Goal: Information Seeking & Learning: Learn about a topic

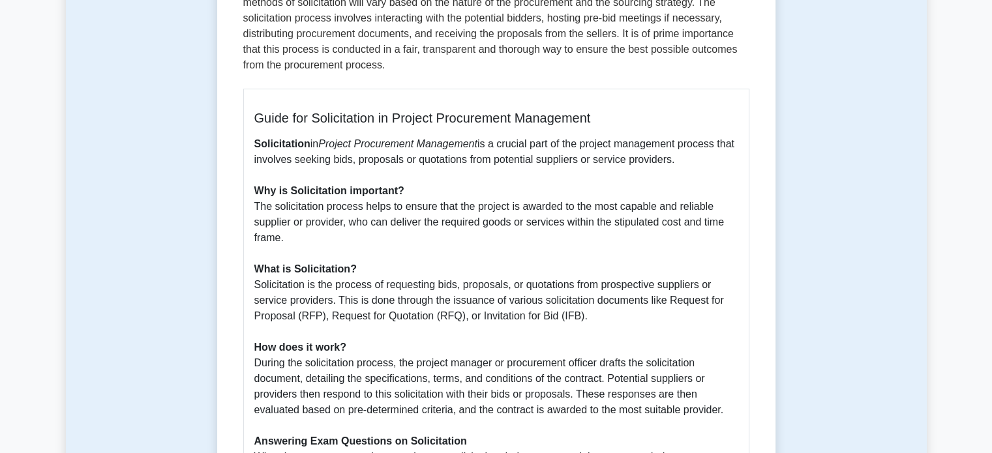
scroll to position [256, 0]
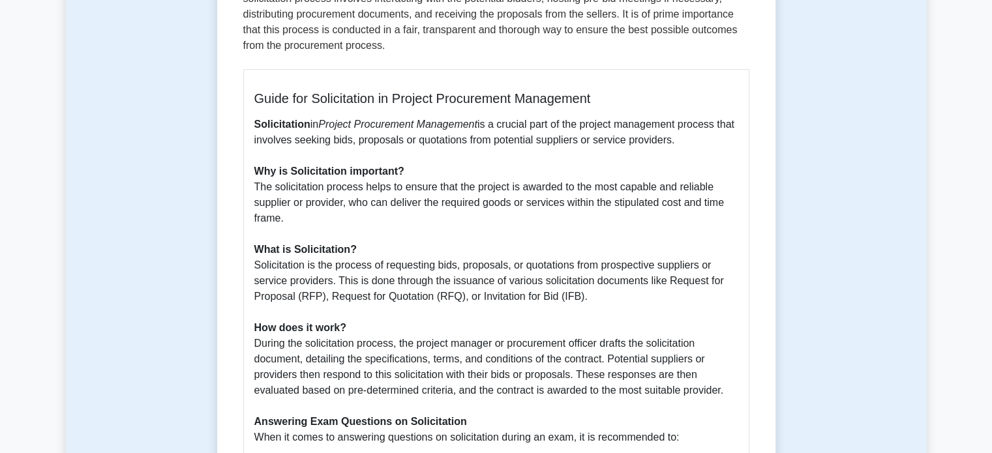
drag, startPoint x: 253, startPoint y: 190, endPoint x: 305, endPoint y: 226, distance: 63.9
click at [305, 226] on div "Guide for Solicitation in Project Procurement Management Solicitation in Projec…" at bounding box center [496, 422] width 506 height 707
copy p "The solicitation process helps to ensure that the project is awarded to the mos…"
click at [386, 266] on p "Solicitation in Project Procurement Management is a crucial part of the project…" at bounding box center [496, 281] width 484 height 329
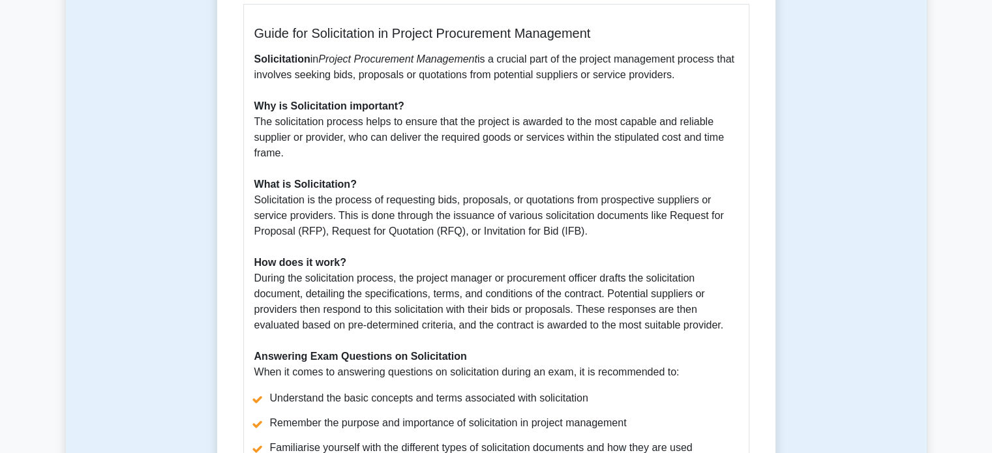
click at [470, 145] on p "Solicitation in Project Procurement Management is a crucial part of the project…" at bounding box center [496, 216] width 484 height 329
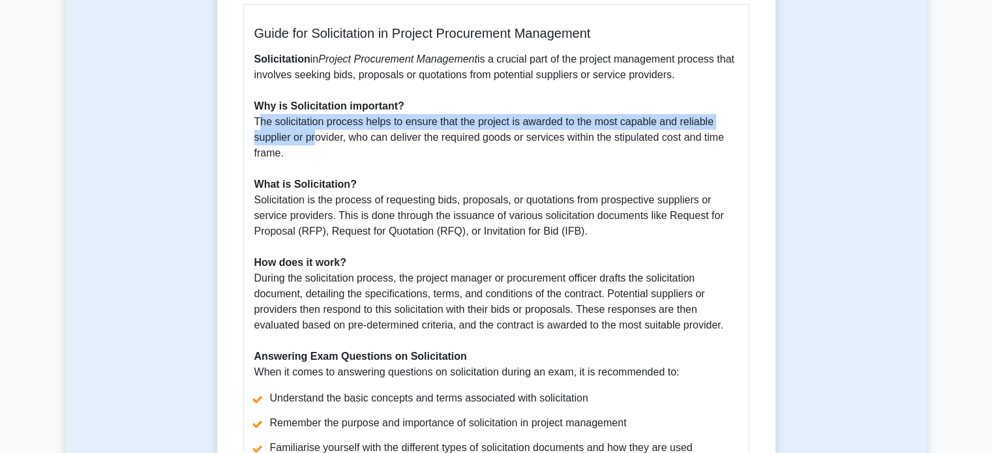
drag, startPoint x: 256, startPoint y: 124, endPoint x: 309, endPoint y: 130, distance: 53.8
click at [309, 130] on p "Solicitation in Project Procurement Management is a crucial part of the project…" at bounding box center [496, 216] width 484 height 329
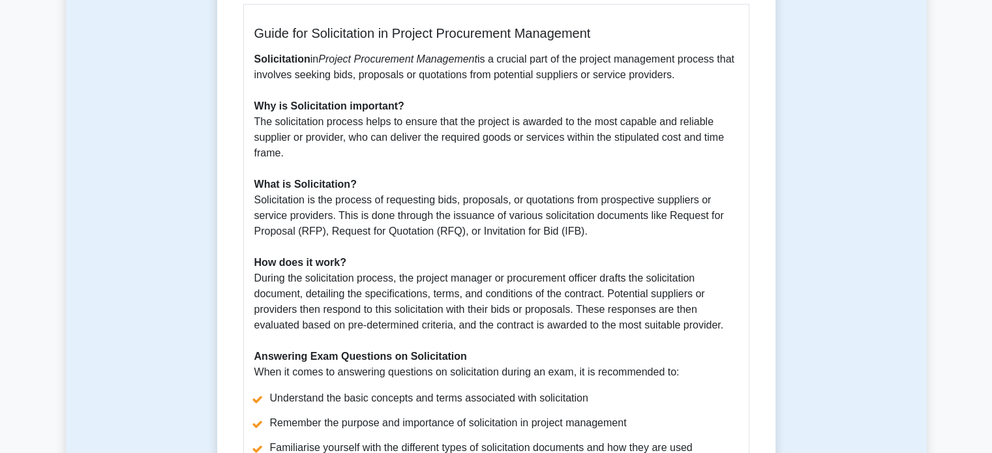
click at [369, 145] on p "Solicitation in Project Procurement Management is a crucial part of the project…" at bounding box center [496, 216] width 484 height 329
drag, startPoint x: 334, startPoint y: 217, endPoint x: 619, endPoint y: 235, distance: 285.7
click at [619, 235] on p "Solicitation in Project Procurement Management is a crucial part of the project…" at bounding box center [496, 216] width 484 height 329
copy p "This is done through the issuance of various solicitation documents like Reques…"
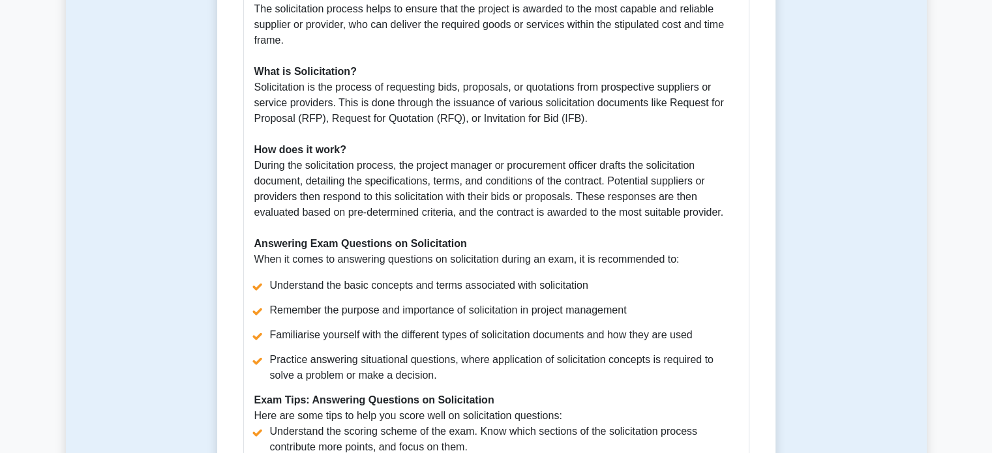
scroll to position [452, 0]
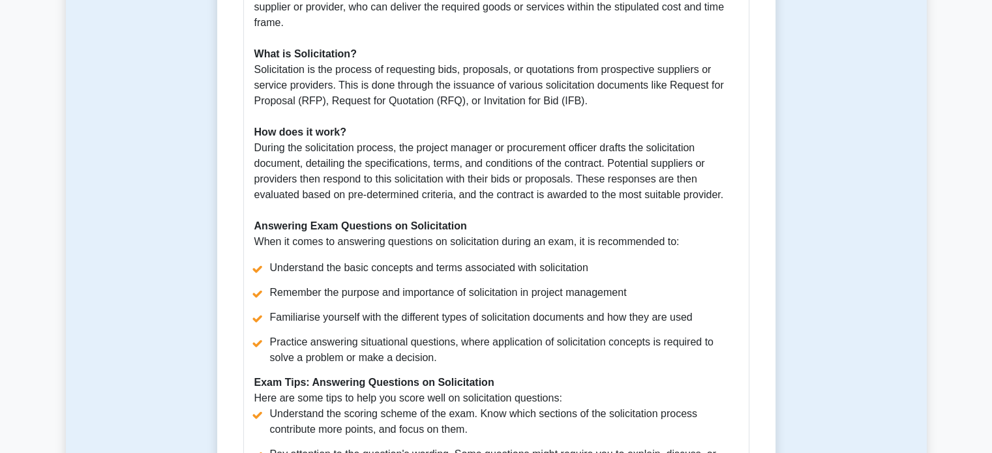
click at [546, 198] on p "Solicitation in Project Procurement Management is a crucial part of the project…" at bounding box center [496, 85] width 484 height 329
click at [296, 186] on p "Solicitation in Project Procurement Management is a crucial part of the project…" at bounding box center [496, 85] width 484 height 329
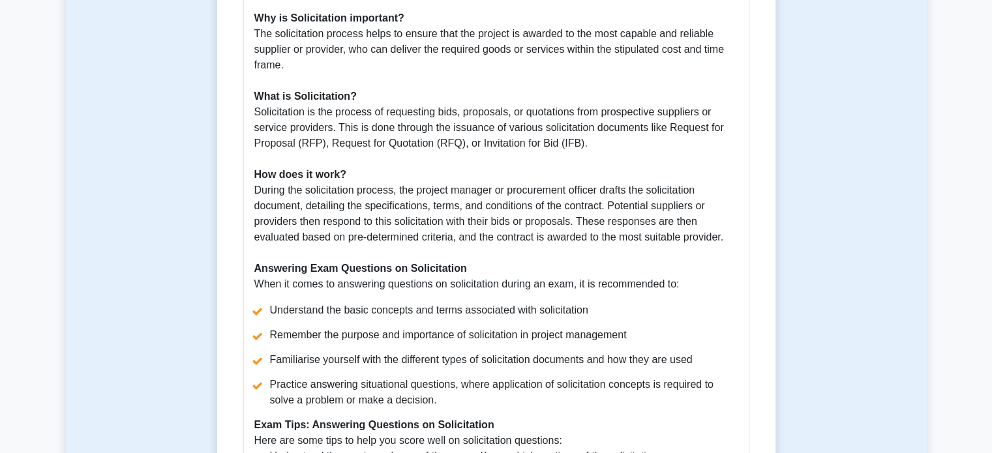
scroll to position [387, 0]
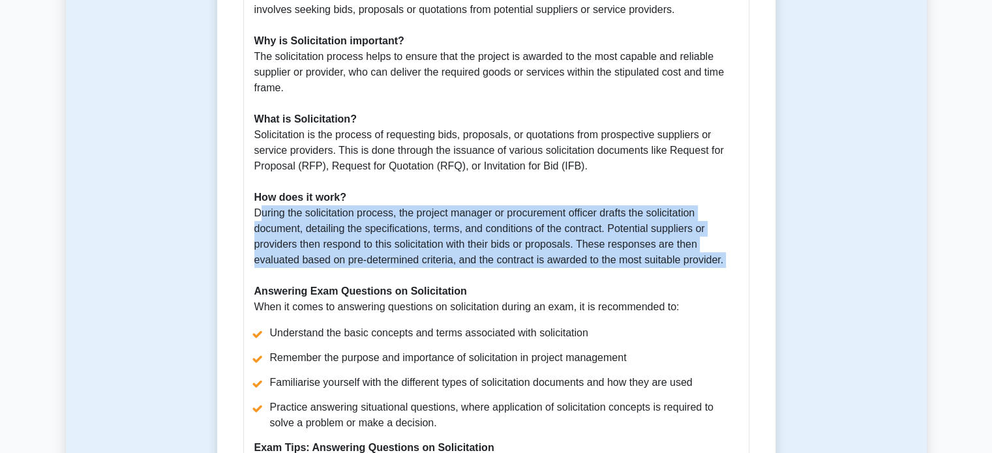
drag, startPoint x: 251, startPoint y: 213, endPoint x: 765, endPoint y: 268, distance: 517.1
click at [765, 271] on div "Solicitation 5 minutes 5 Questions Guide for Solicitation in Project Procuremen…" at bounding box center [497, 261] width 548 height 1030
copy p "During the solicitation process, the project manager or procurement officer dra…"
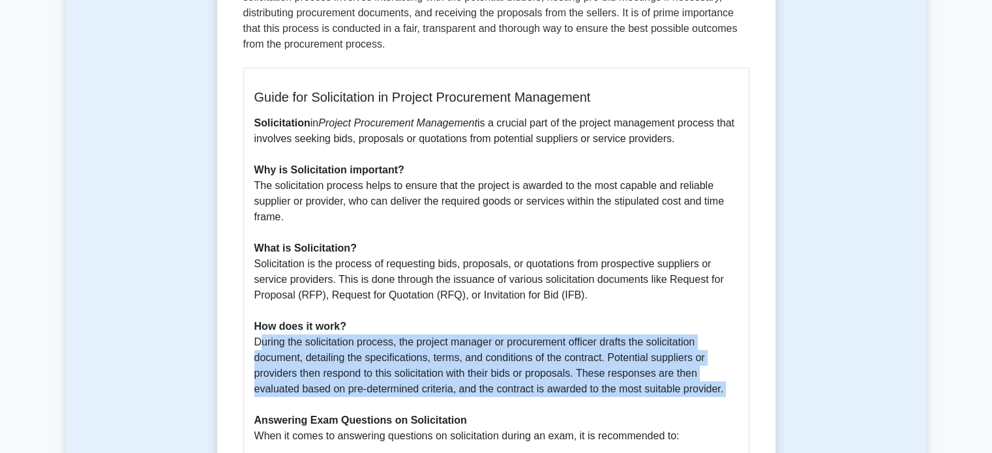
scroll to position [256, 0]
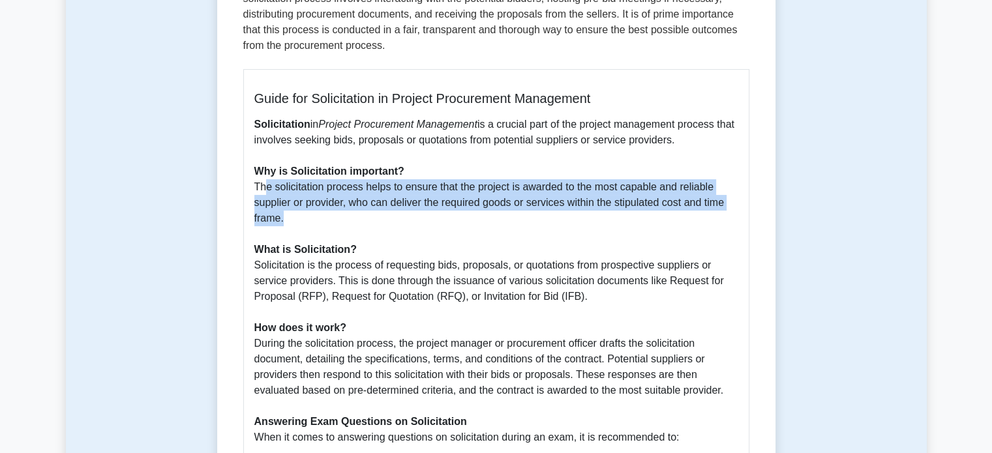
drag, startPoint x: 256, startPoint y: 190, endPoint x: 281, endPoint y: 213, distance: 34.2
click at [281, 213] on p "Solicitation in Project Procurement Management is a crucial part of the project…" at bounding box center [496, 281] width 484 height 329
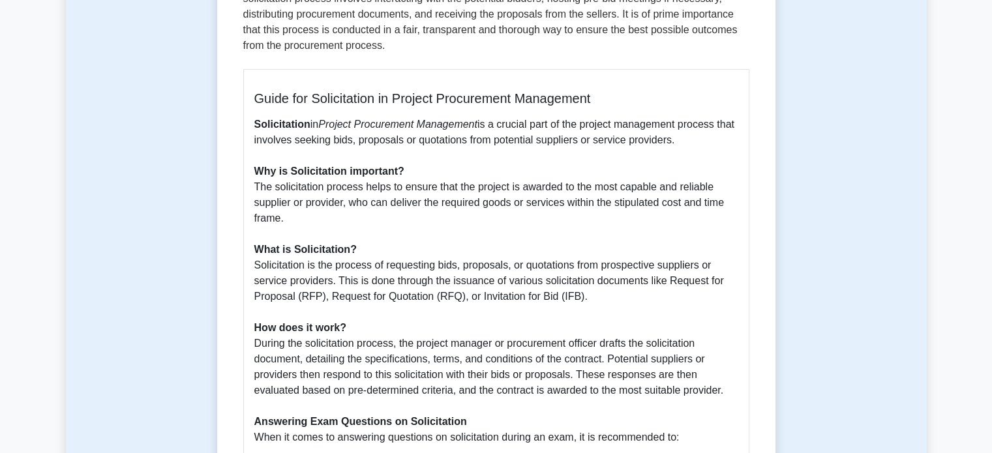
click at [283, 213] on p "Solicitation in Project Procurement Management is a crucial part of the project…" at bounding box center [496, 281] width 484 height 329
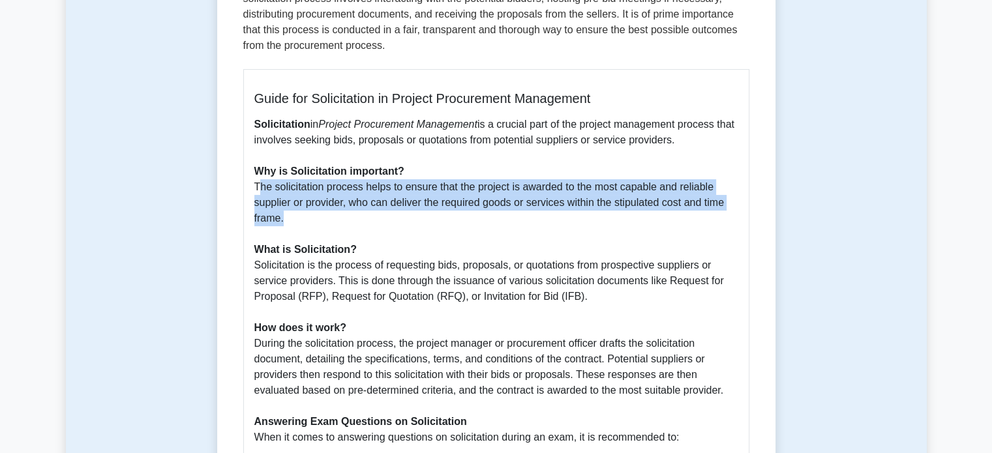
drag, startPoint x: 253, startPoint y: 185, endPoint x: 279, endPoint y: 219, distance: 42.4
click at [279, 219] on div "Guide for Solicitation in Project Procurement Management Solicitation in Projec…" at bounding box center [496, 422] width 506 height 707
copy p "The solicitation process helps to ensure that the project is awarded to the mos…"
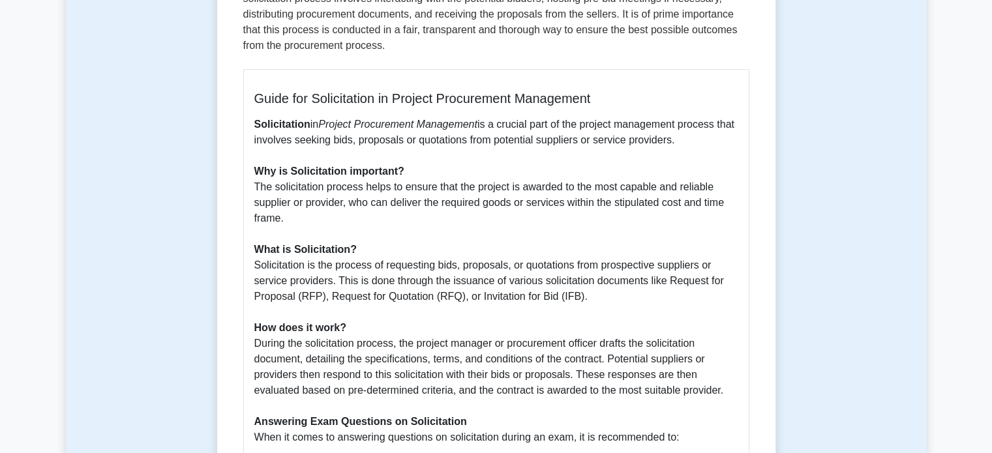
click at [580, 229] on p "Solicitation in Project Procurement Management is a crucial part of the project…" at bounding box center [496, 281] width 484 height 329
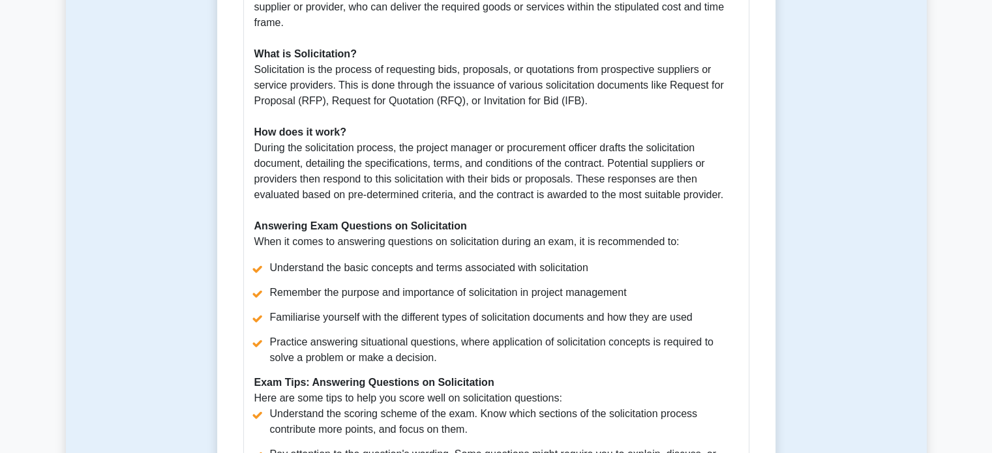
scroll to position [322, 0]
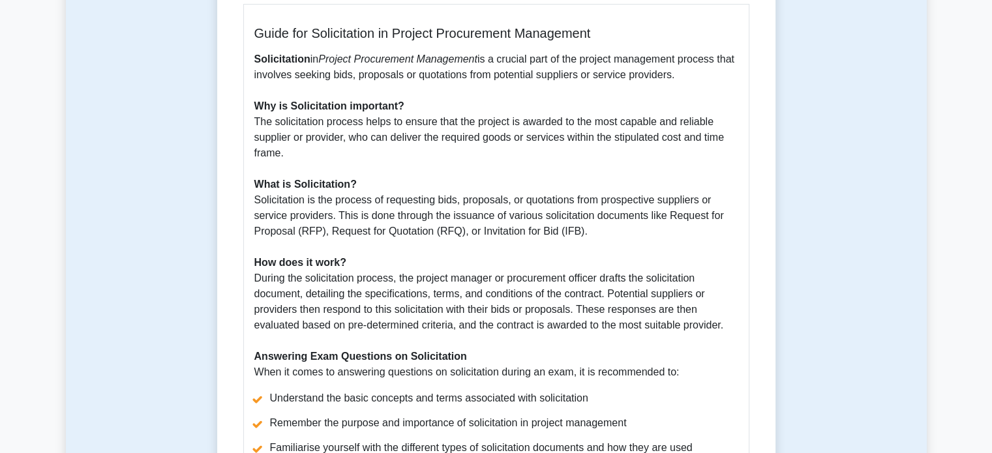
click at [321, 168] on p "Solicitation in Project Procurement Management is a crucial part of the project…" at bounding box center [496, 216] width 484 height 329
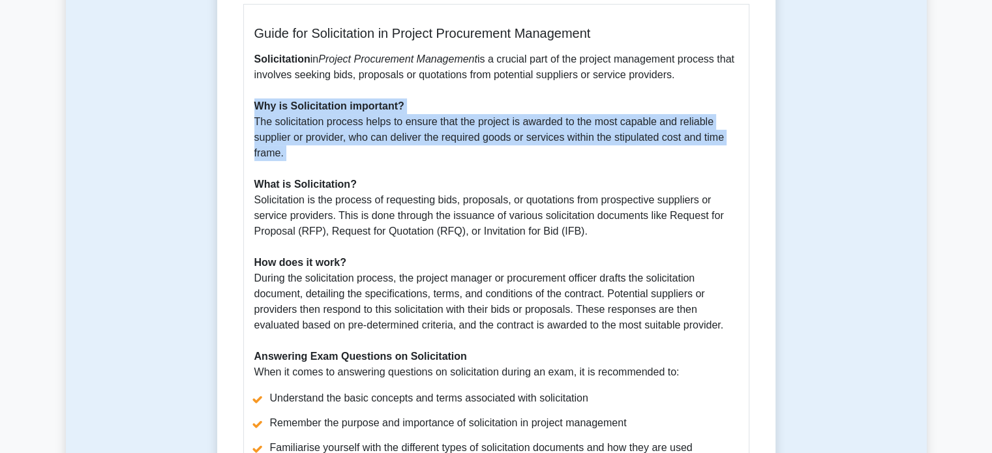
drag, startPoint x: 253, startPoint y: 108, endPoint x: 323, endPoint y: 174, distance: 95.6
click at [323, 174] on p "Solicitation in Project Procurement Management is a crucial part of the project…" at bounding box center [496, 216] width 484 height 329
copy p "Why is Solicitation important? The solicitation process helps to ensure that th…"
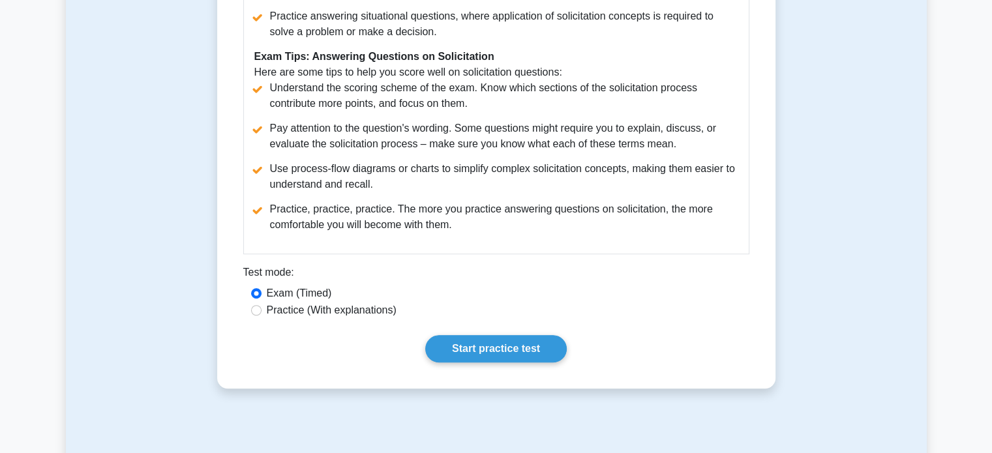
scroll to position [583, 0]
